Goal: Navigation & Orientation: Find specific page/section

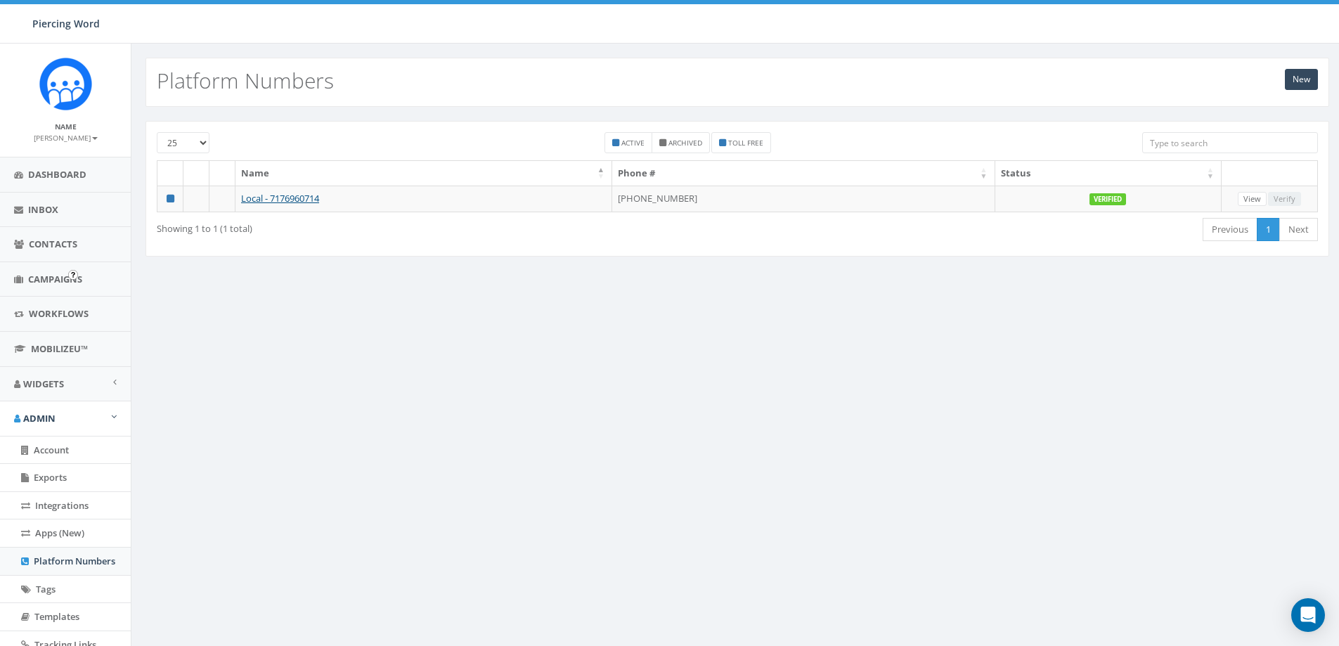
scroll to position [143, 0]
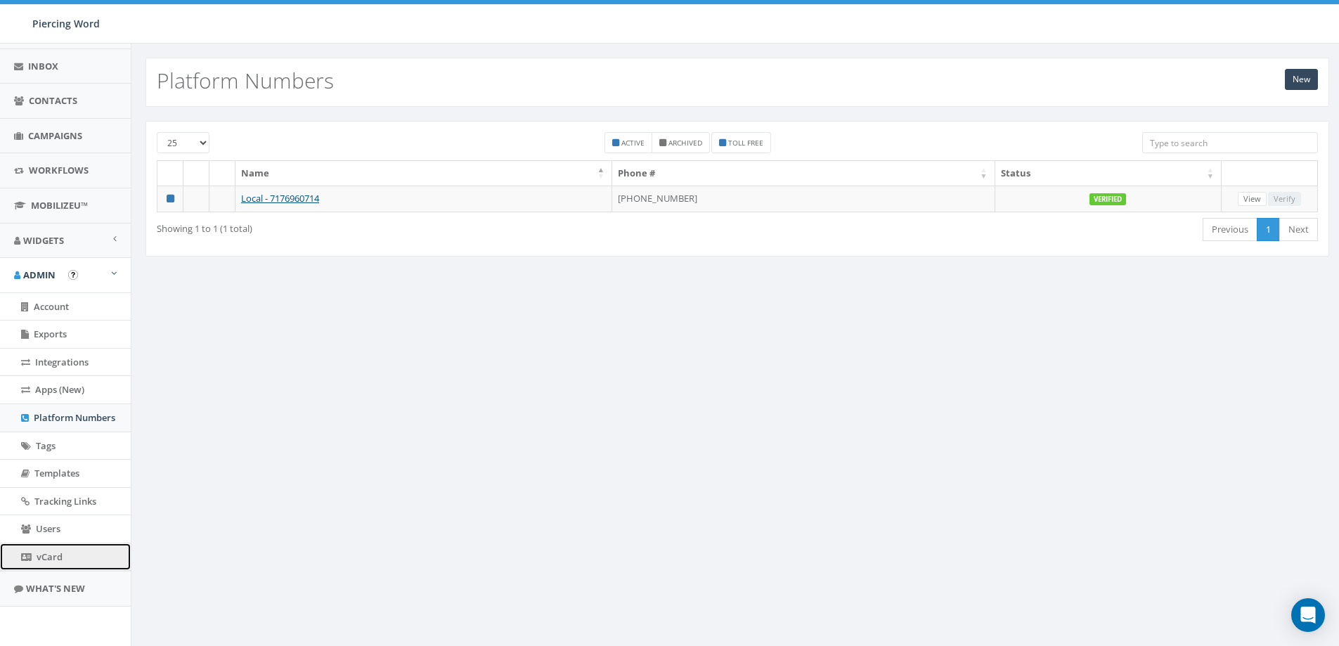
click at [50, 552] on span "vCard" at bounding box center [50, 556] width 26 height 13
click at [71, 207] on span "MobilizeU™" at bounding box center [59, 205] width 57 height 13
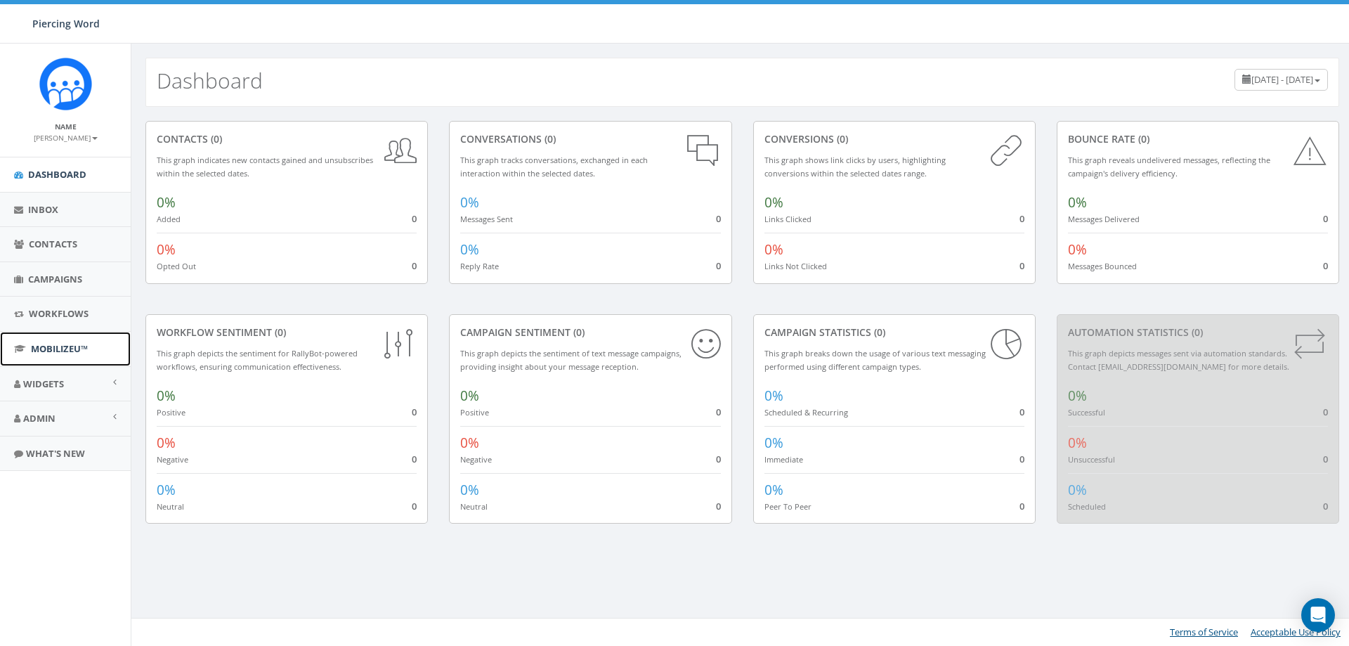
click at [67, 335] on link "MobilizeU™" at bounding box center [65, 349] width 131 height 34
click at [96, 349] on link "MobilizeU™" at bounding box center [65, 349] width 131 height 34
